Goal: Find specific page/section: Find specific page/section

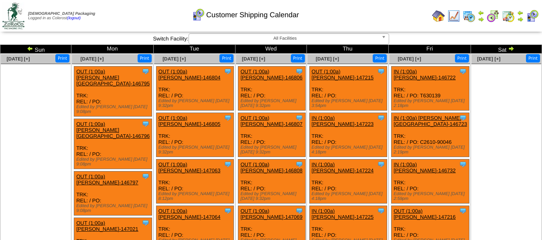
drag, startPoint x: 464, startPoint y: 17, endPoint x: 448, endPoint y: 12, distance: 17.0
click at [464, 17] on img at bounding box center [468, 16] width 13 height 13
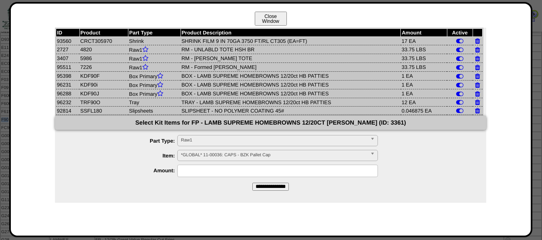
click at [268, 16] on button "Close Window" at bounding box center [271, 19] width 32 height 14
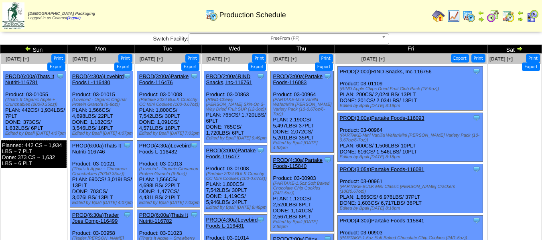
click at [296, 34] on div "[DEMOGRAPHIC_DATA] Packaging Logged in as Colerost (logout) Print All" at bounding box center [271, 17] width 542 height 35
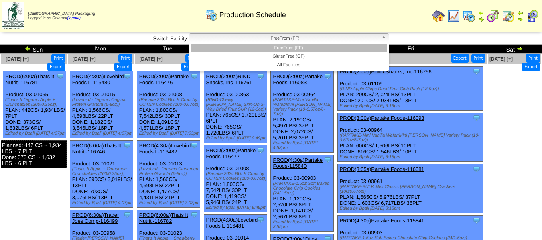
click at [297, 40] on span "FreeFrom (FF)" at bounding box center [285, 39] width 186 height 10
click at [294, 56] on li "GlutenFree (GF)" at bounding box center [289, 57] width 197 height 8
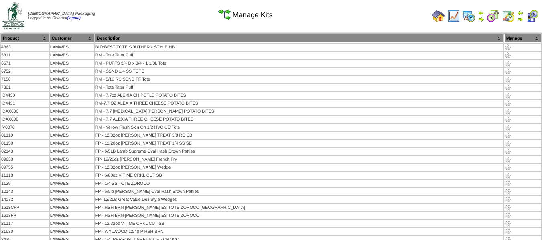
click at [438, 17] on img at bounding box center [438, 16] width 13 height 13
